Goal: Information Seeking & Learning: Learn about a topic

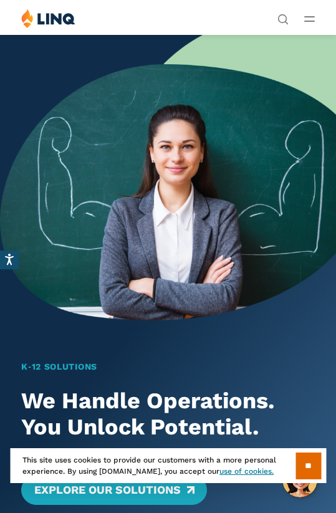
click at [309, 8] on header "Search Search for: Solutions Nutrition Overview NEW School Nutrition Suite Scho…" at bounding box center [168, 17] width 336 height 35
click at [309, 17] on line "Open Main Menu" at bounding box center [309, 17] width 9 height 0
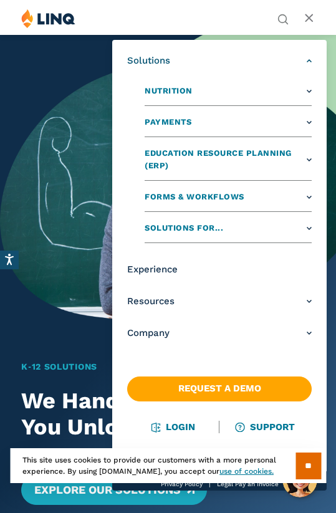
click at [274, 54] on link "Solutions" at bounding box center [219, 60] width 185 height 13
click at [71, 115] on img at bounding box center [168, 177] width 336 height 286
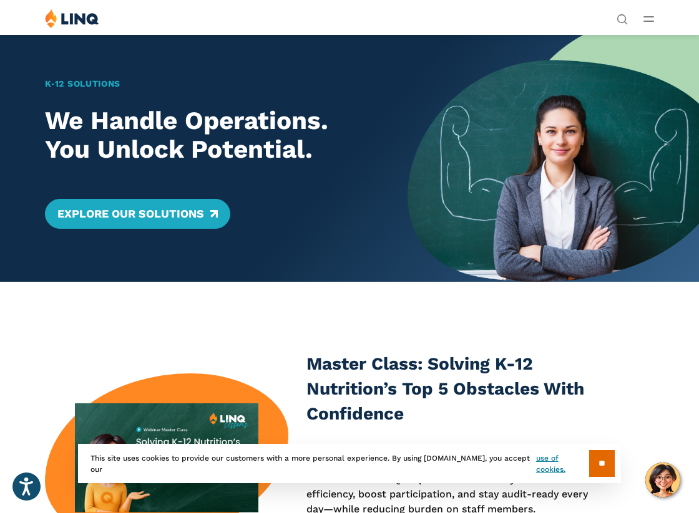
click at [479, 12] on div "Solutions Nutrition Overview NEW School Nutrition Suite School Nutrition State …" at bounding box center [349, 21] width 699 height 24
click at [479, 15] on button "Open Main Menu" at bounding box center [648, 19] width 11 height 14
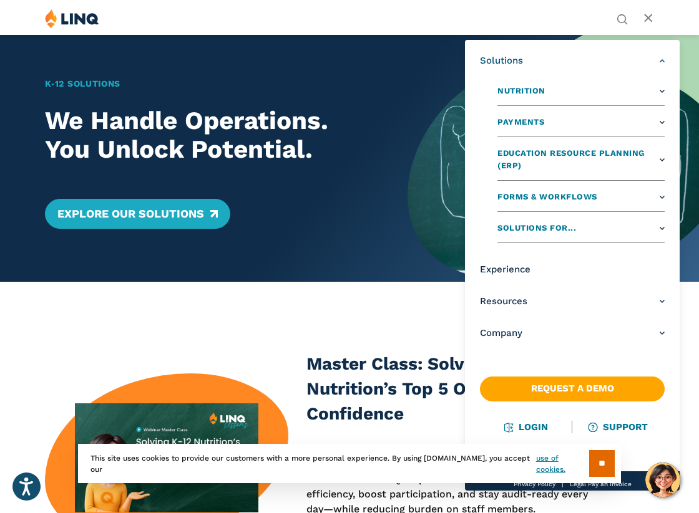
click at [479, 62] on link "Solutions" at bounding box center [572, 60] width 185 height 13
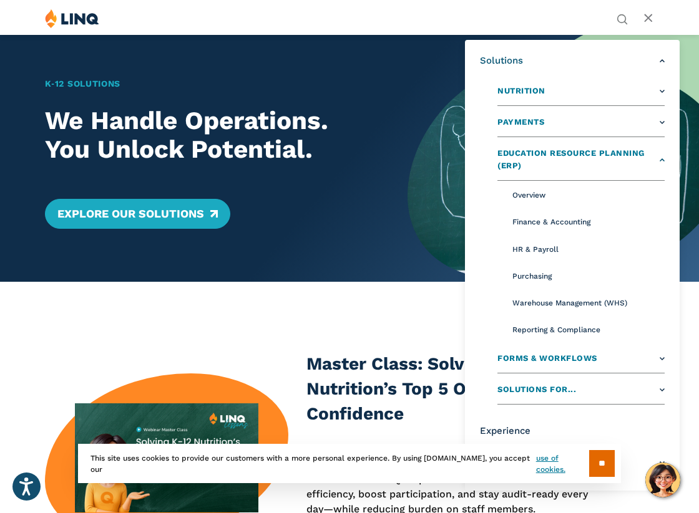
click at [479, 163] on span "Education Resource Planning (ERP)" at bounding box center [576, 160] width 159 height 26
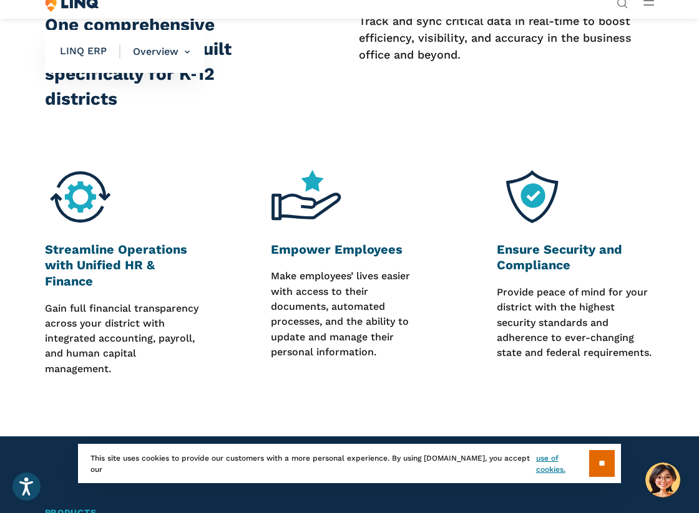
scroll to position [495, 0]
